Goal: Communication & Community: Answer question/provide support

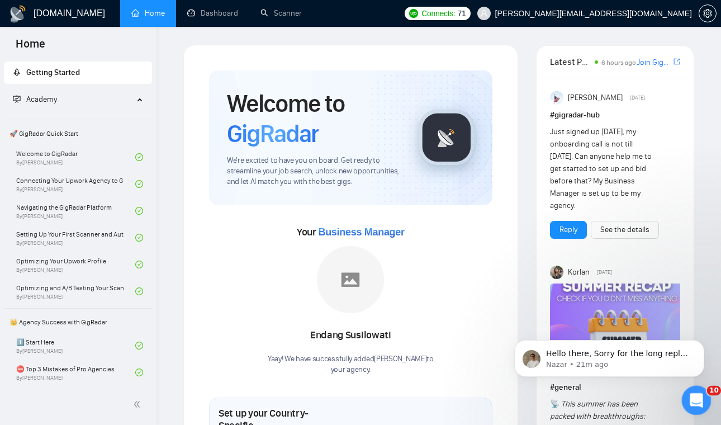
click at [697, 393] on icon "Open Intercom Messenger" at bounding box center [695, 399] width 18 height 18
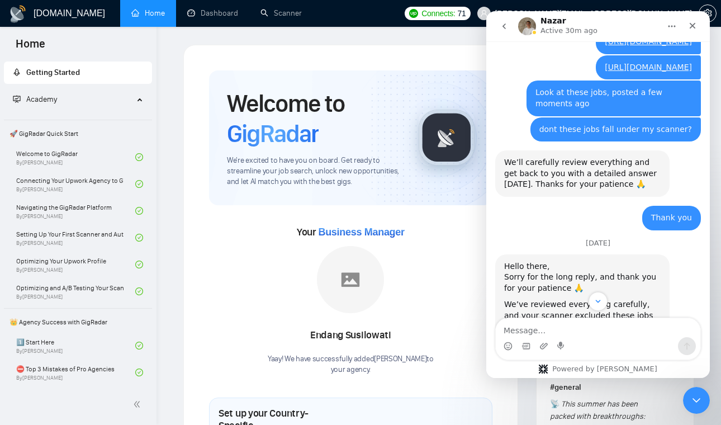
scroll to position [1536, 0]
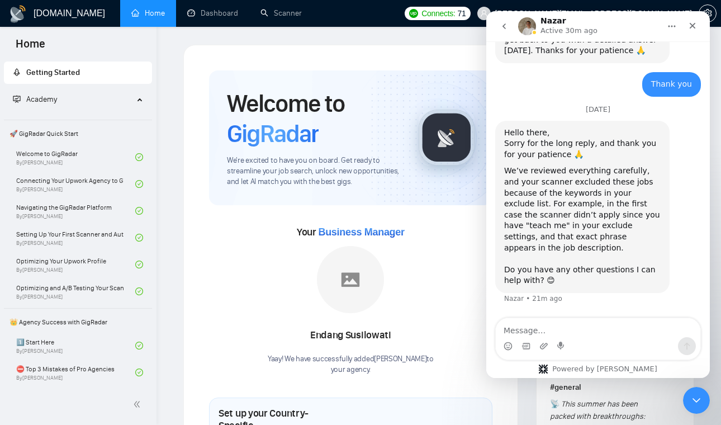
click at [595, 333] on textarea "Message…" at bounding box center [598, 327] width 205 height 19
type textarea "thats all thank you :)"
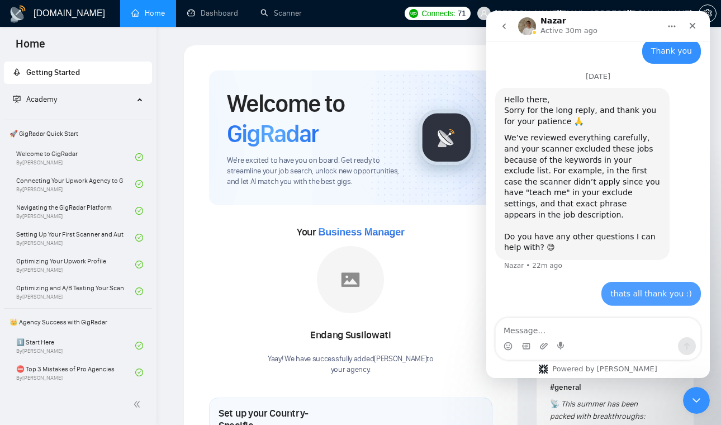
scroll to position [1569, 0]
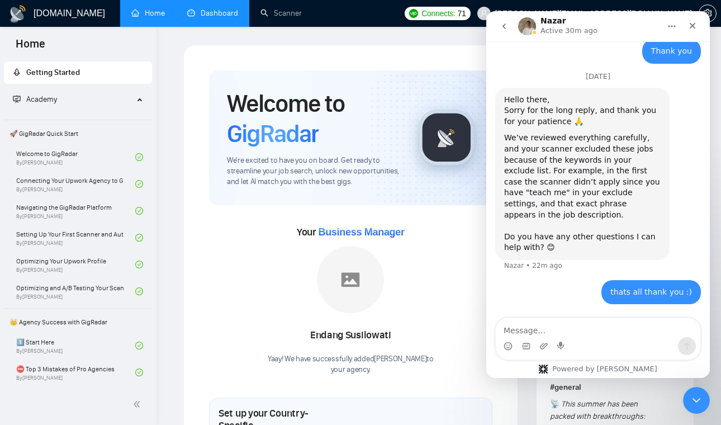
click at [215, 8] on link "Dashboard" at bounding box center [212, 13] width 51 height 10
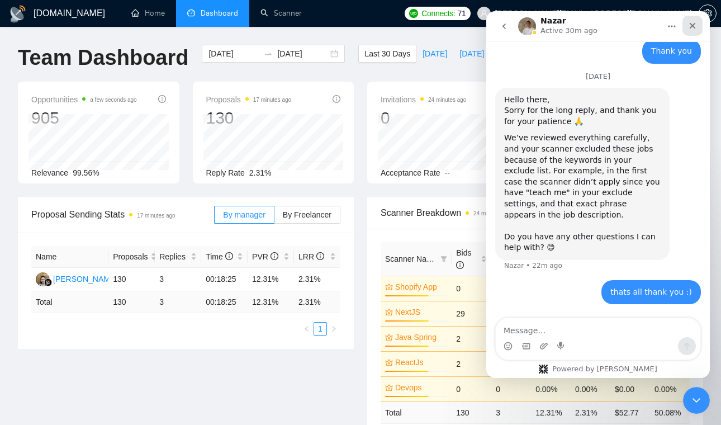
click at [699, 27] on div "Close" at bounding box center [693, 26] width 20 height 20
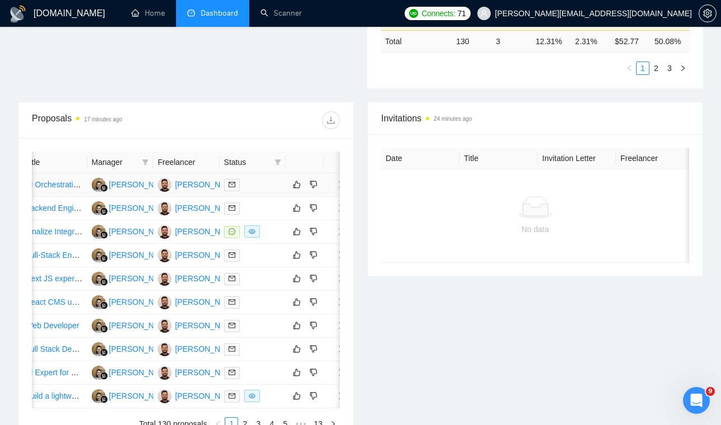
scroll to position [0, 83]
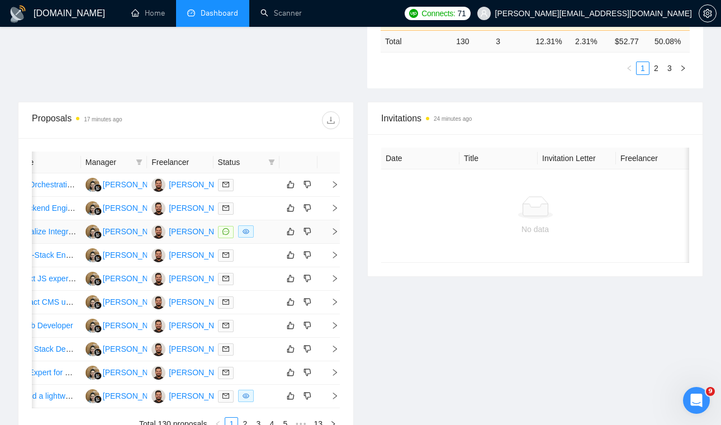
click at [335, 244] on td at bounding box center [329, 231] width 22 height 23
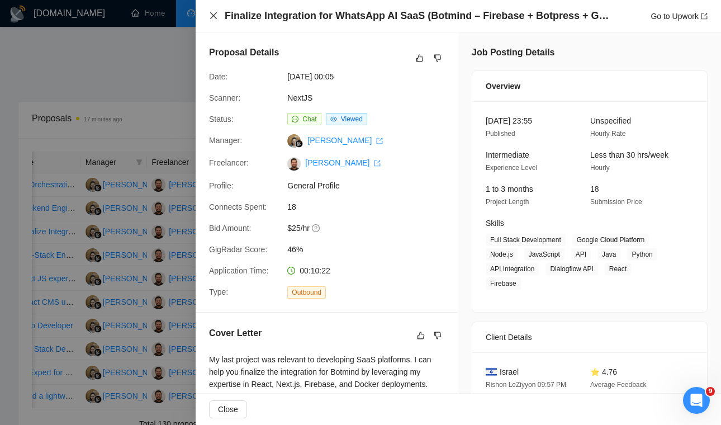
click at [216, 11] on icon "close" at bounding box center [213, 15] width 9 height 9
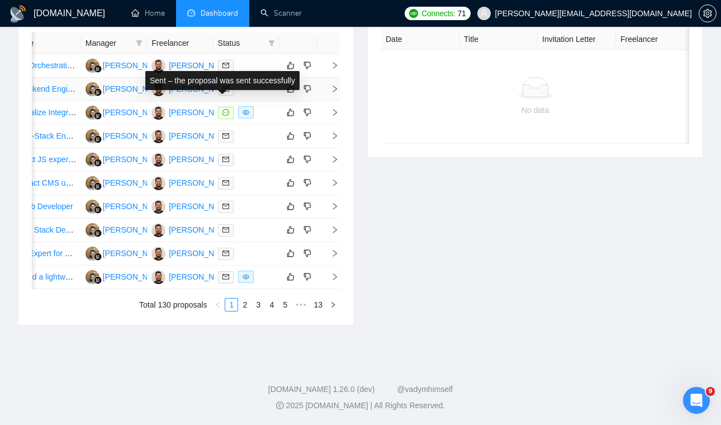
scroll to position [572, 0]
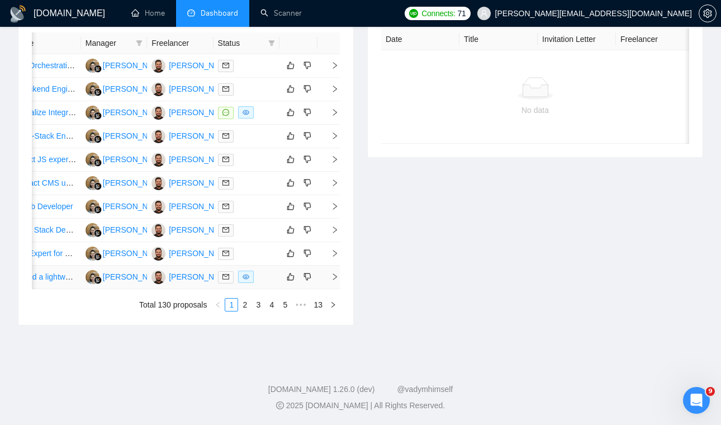
click at [334, 289] on td at bounding box center [329, 277] width 22 height 23
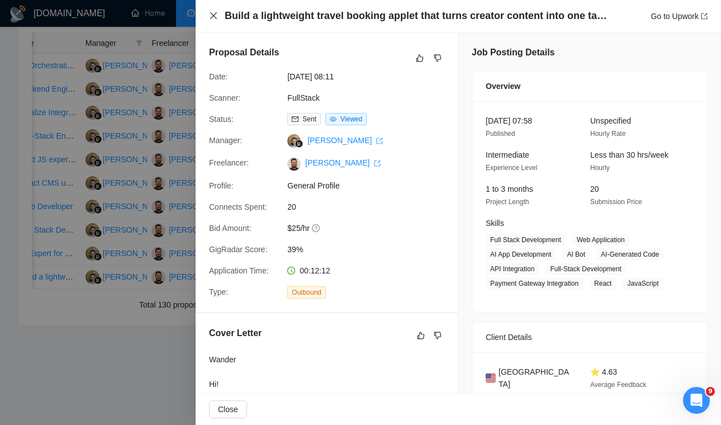
click at [211, 15] on icon "close" at bounding box center [213, 15] width 9 height 9
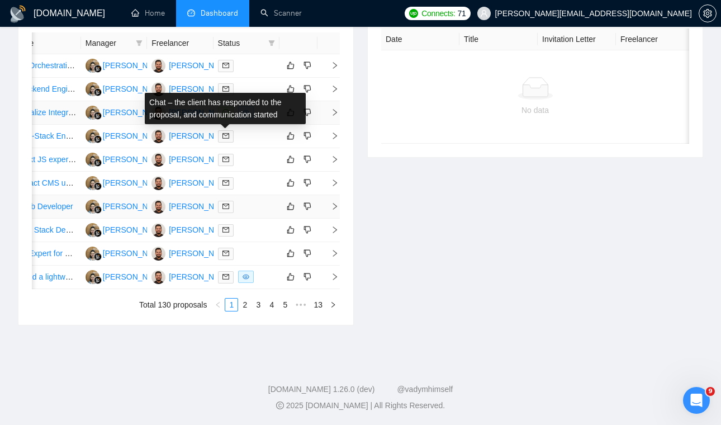
scroll to position [596, 0]
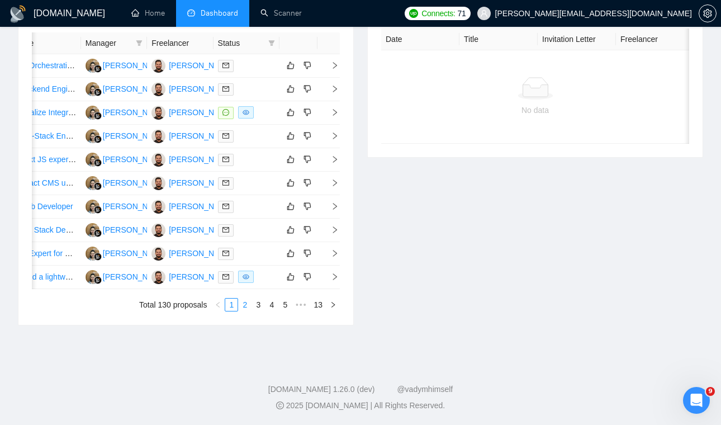
click at [248, 299] on link "2" at bounding box center [245, 304] width 12 height 12
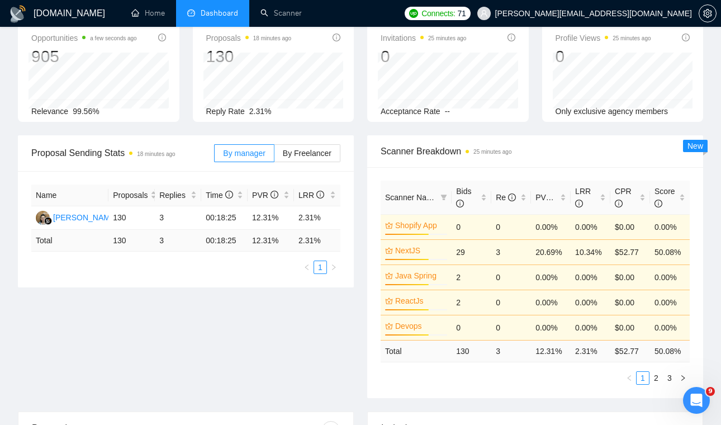
scroll to position [61, 0]
